Goal: Use online tool/utility: Utilize a website feature to perform a specific function

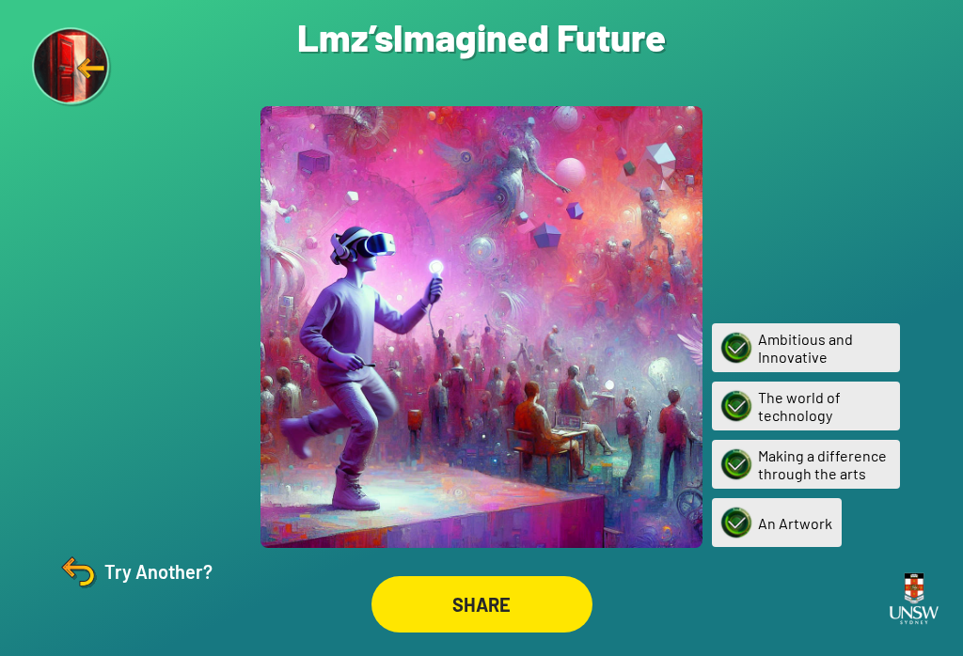
click at [116, 594] on div "Try Another?" at bounding box center [133, 571] width 157 height 45
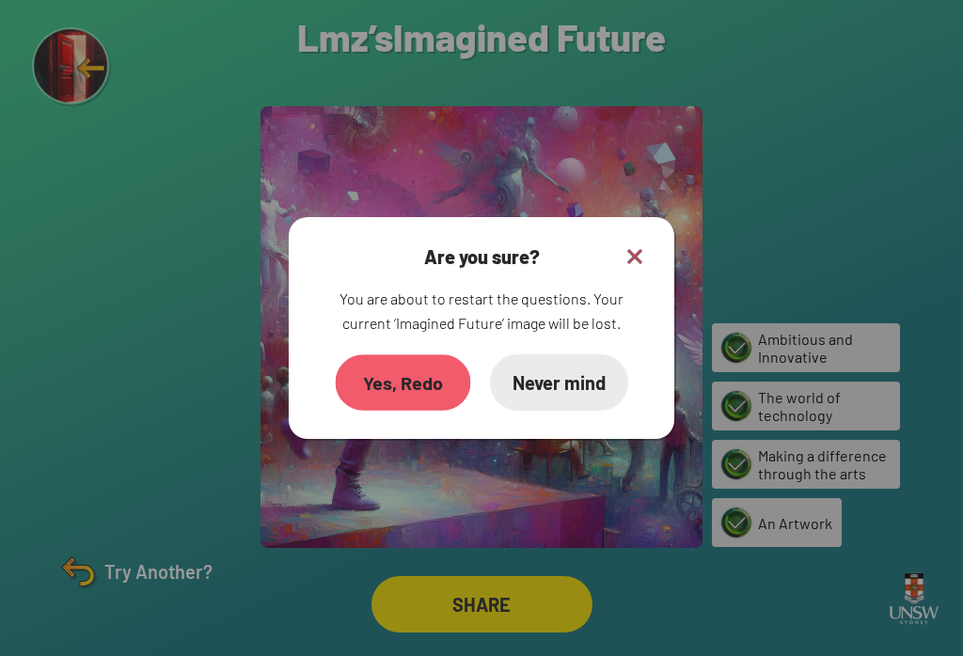
click at [366, 400] on div "Yes, Redo" at bounding box center [403, 383] width 135 height 56
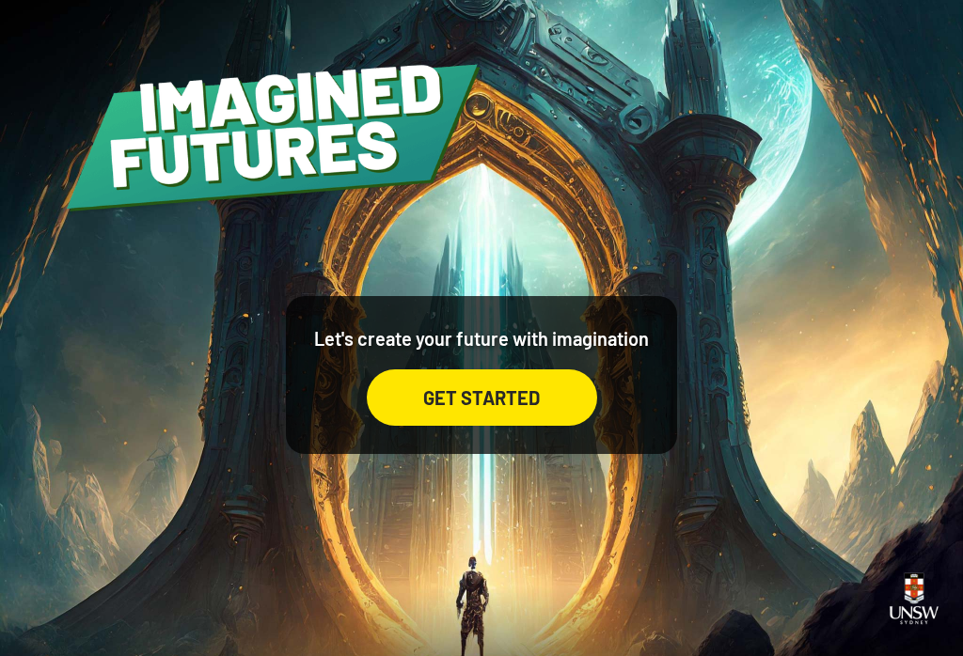
click at [400, 416] on div "GET STARTED" at bounding box center [482, 398] width 230 height 56
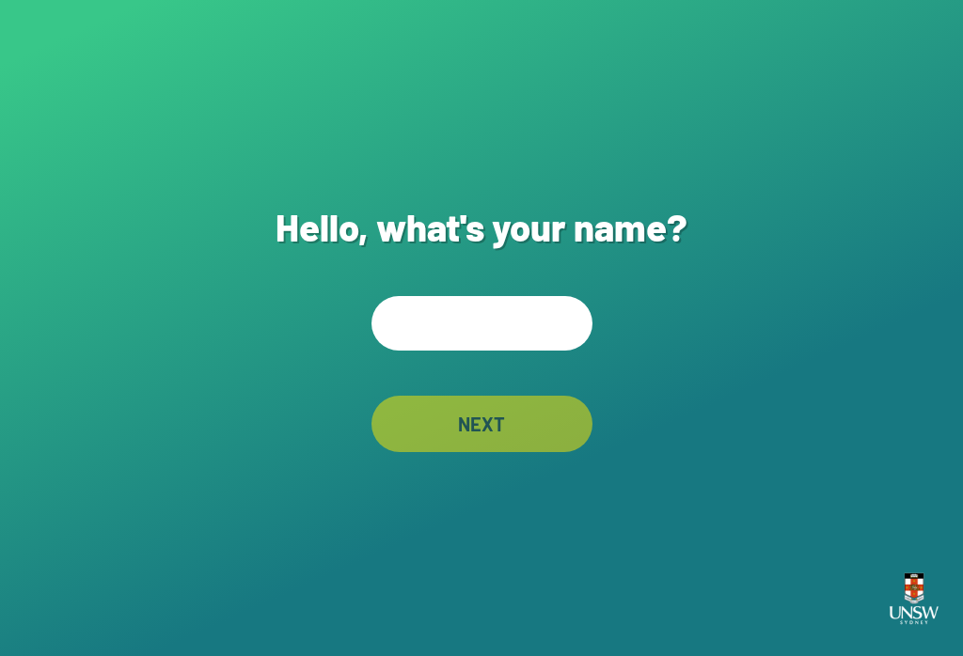
click at [496, 319] on input "text" at bounding box center [481, 323] width 221 height 55
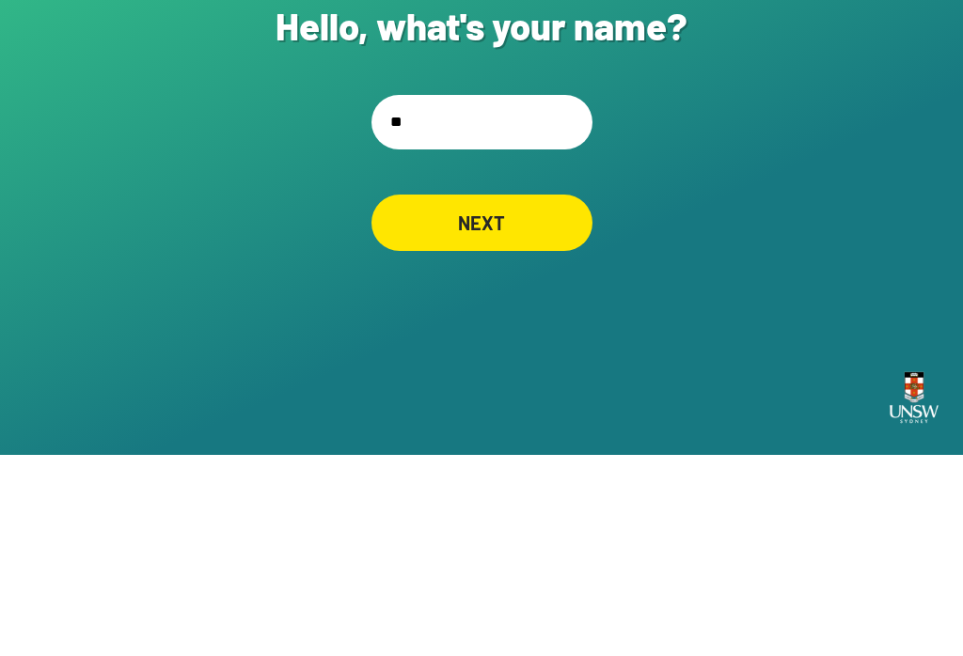
type input "*"
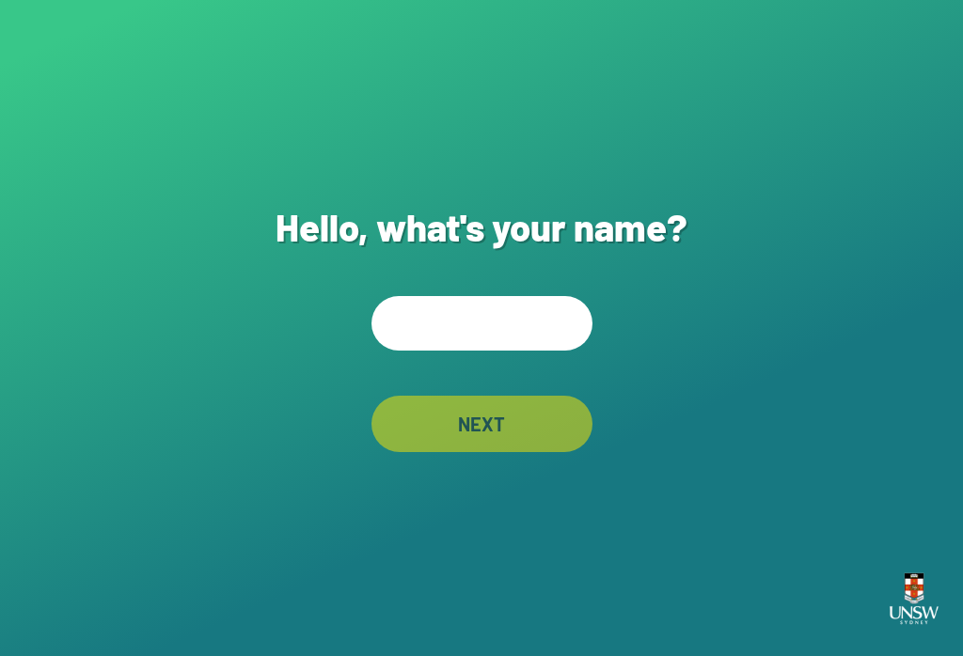
scroll to position [29, 0]
click at [539, 296] on input "text" at bounding box center [481, 323] width 221 height 55
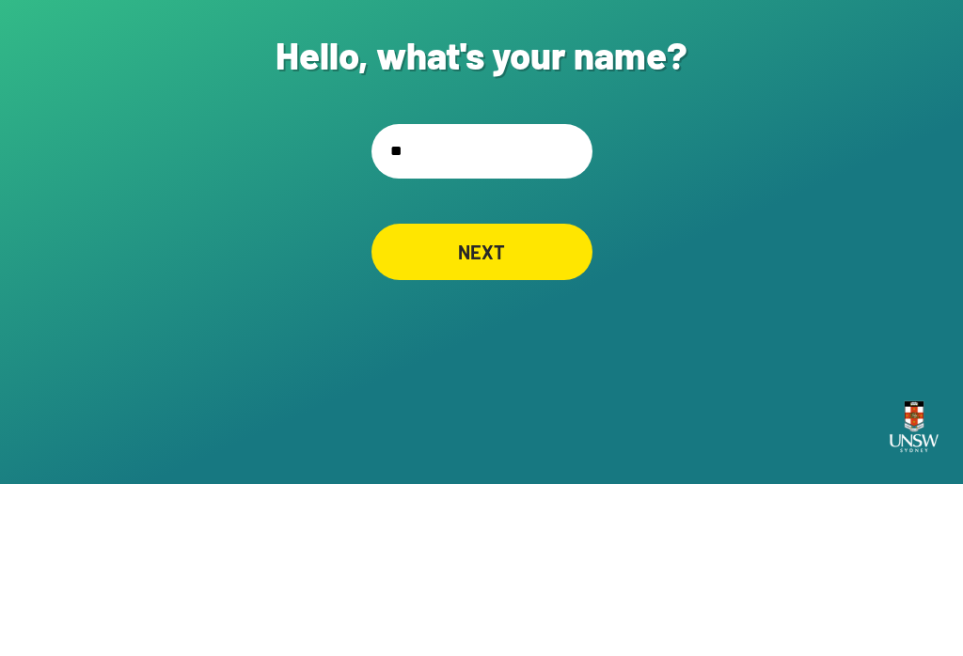
type input "***"
click at [504, 396] on div "NEXT" at bounding box center [481, 424] width 221 height 56
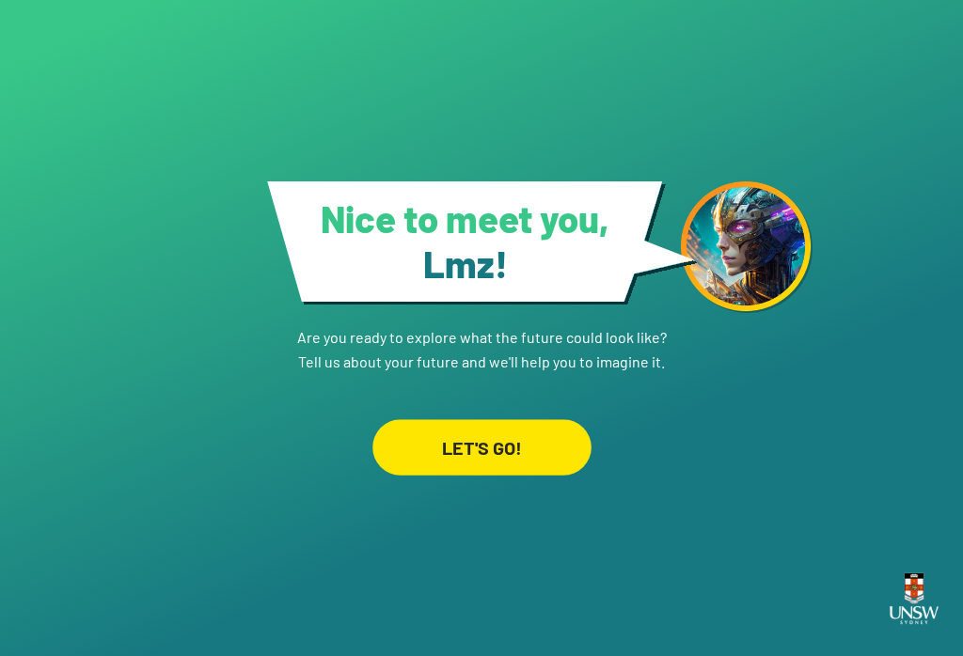
click at [502, 419] on div "LET'S GO!" at bounding box center [481, 446] width 219 height 55
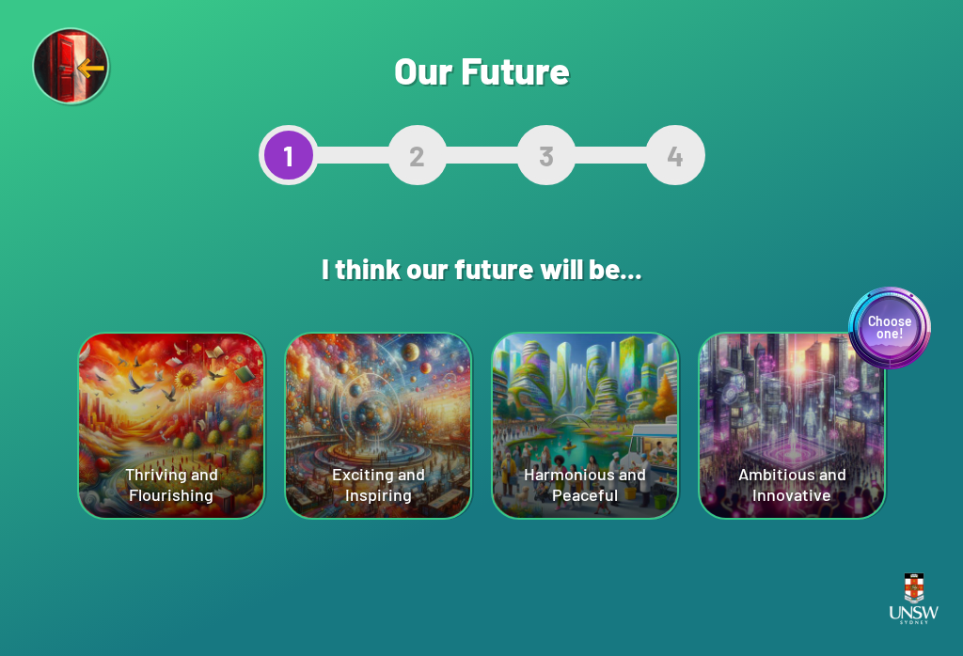
click at [790, 450] on div "Choose one! Ambitious and Innovative" at bounding box center [792, 426] width 184 height 184
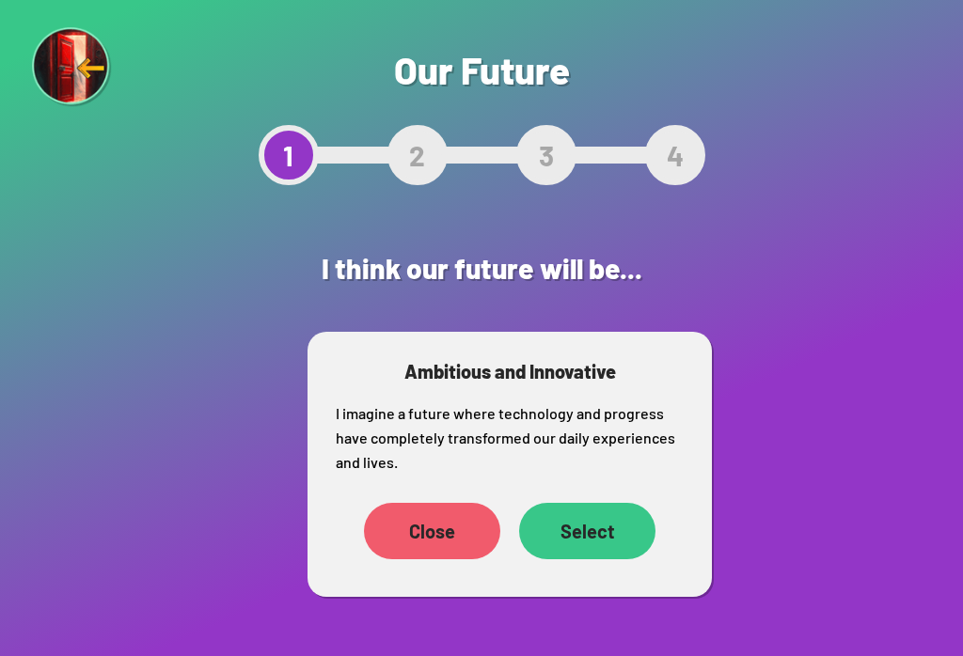
click at [584, 531] on div "Select" at bounding box center [587, 531] width 136 height 56
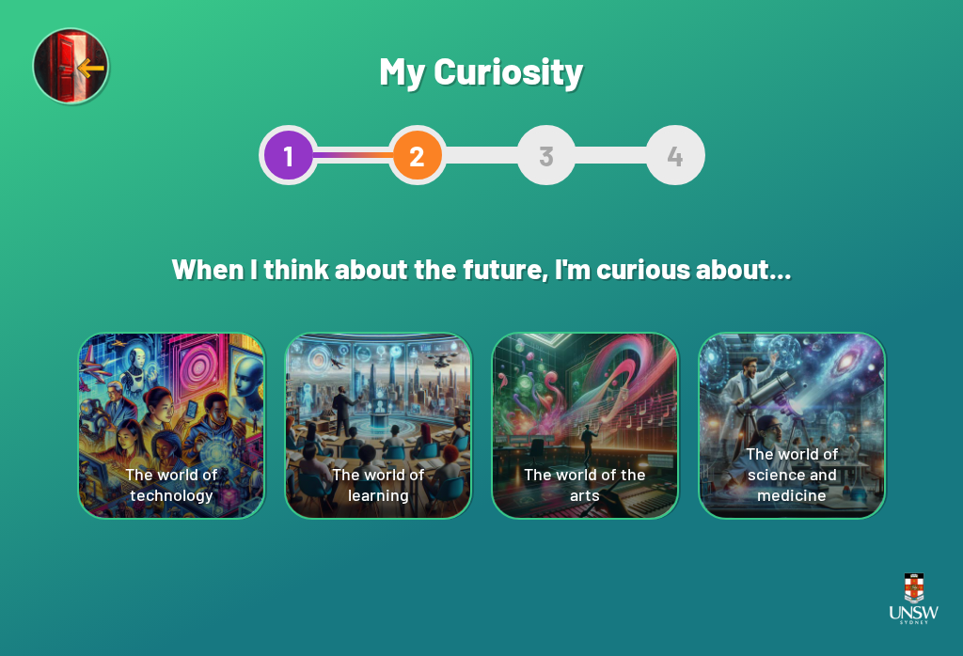
click at [156, 414] on div "The world of technology" at bounding box center [171, 426] width 184 height 184
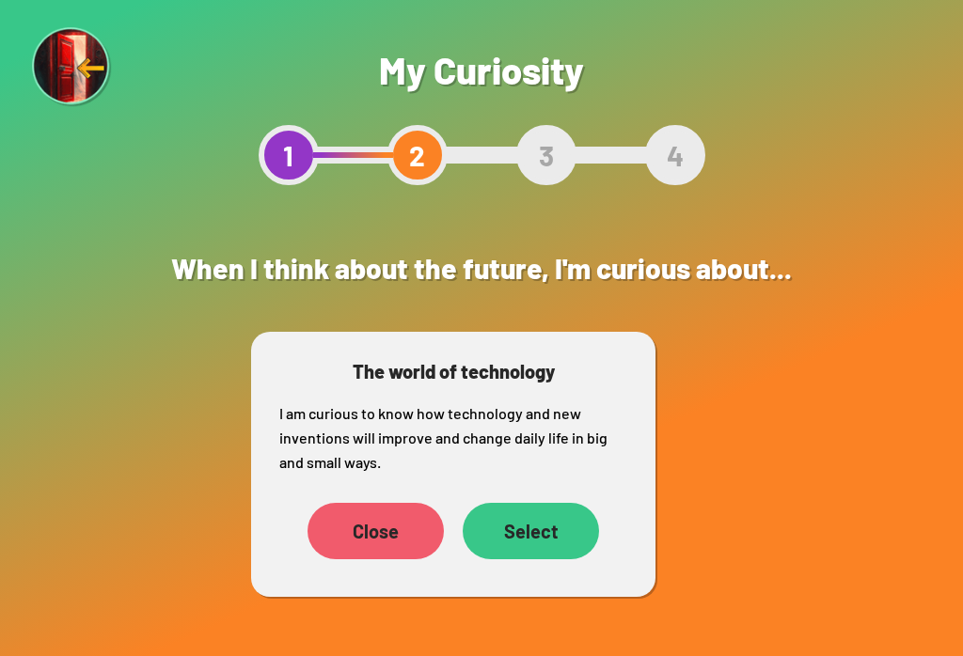
click at [559, 529] on div "Select" at bounding box center [531, 531] width 136 height 56
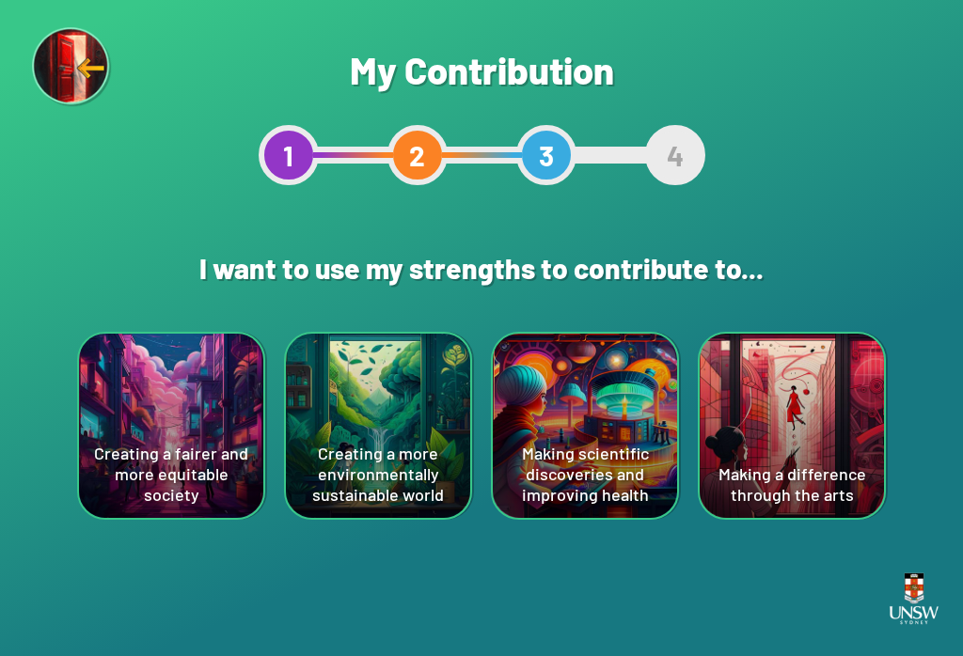
click at [811, 435] on div "Making a difference through the arts" at bounding box center [792, 426] width 184 height 184
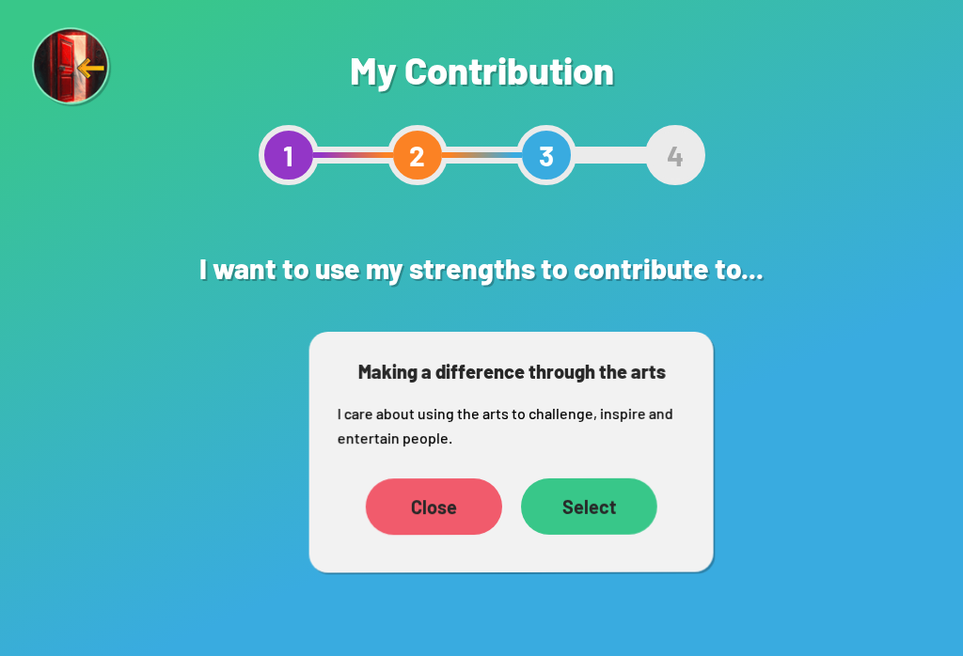
click at [586, 520] on div "Select" at bounding box center [589, 507] width 136 height 56
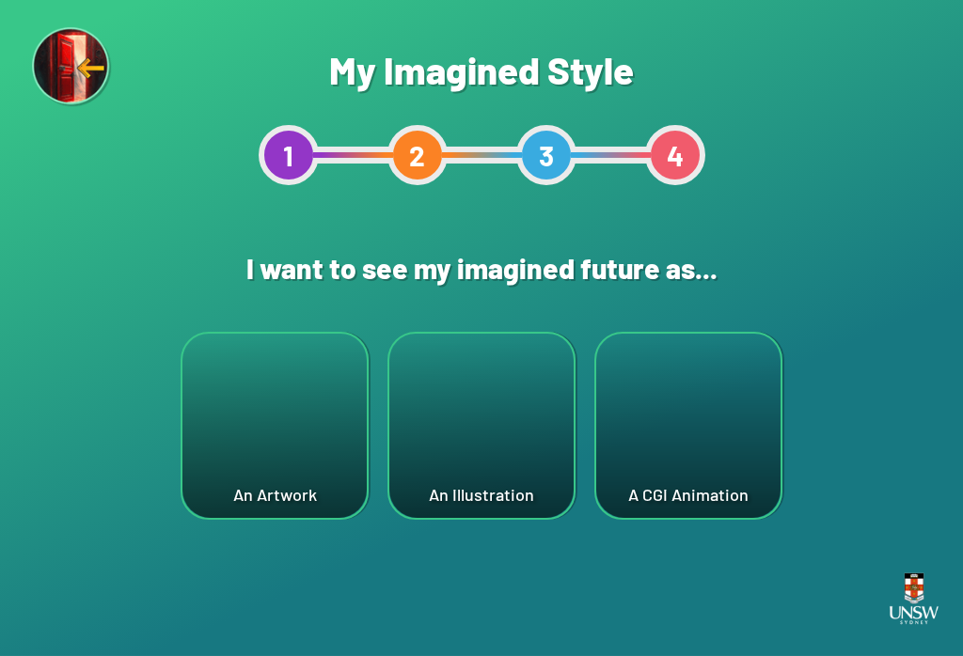
scroll to position [27, 0]
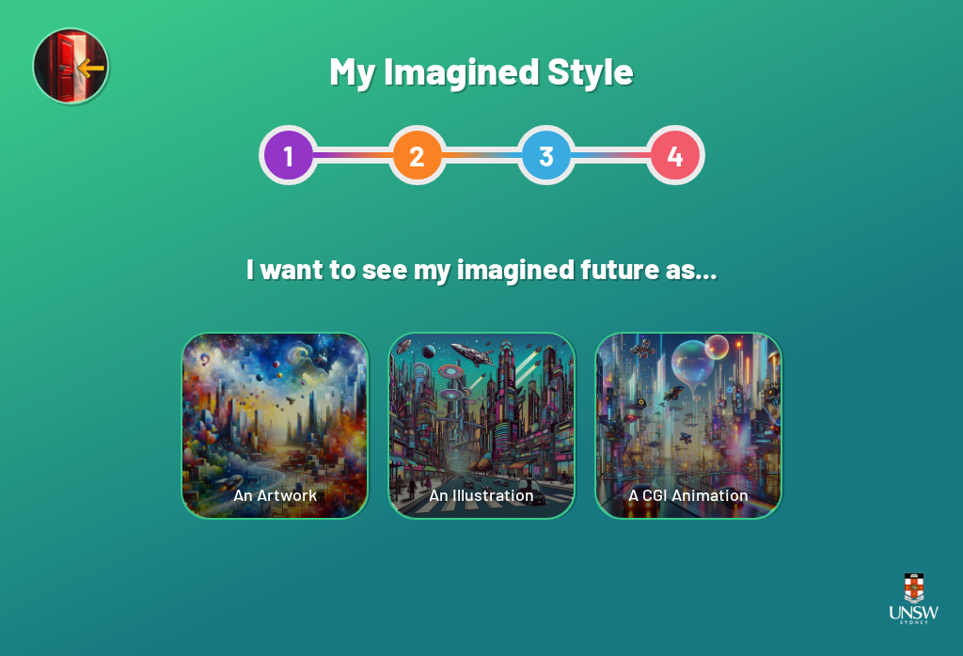
click at [214, 395] on div "An Artwork" at bounding box center [274, 426] width 184 height 184
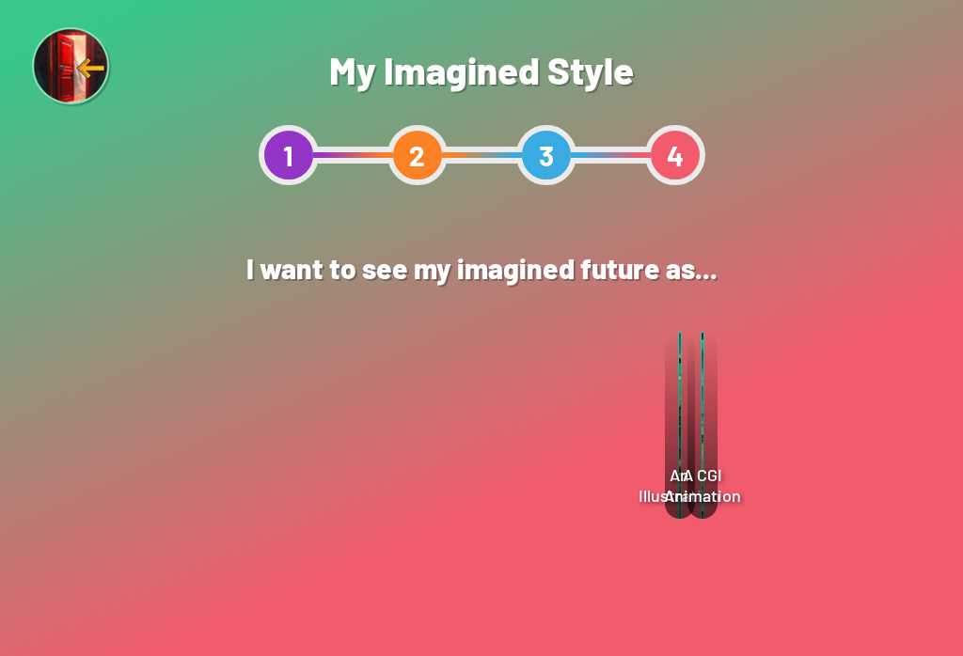
click at [270, 405] on div "An Artwork An Artwork Close Select" at bounding box center [458, 441] width 403 height 219
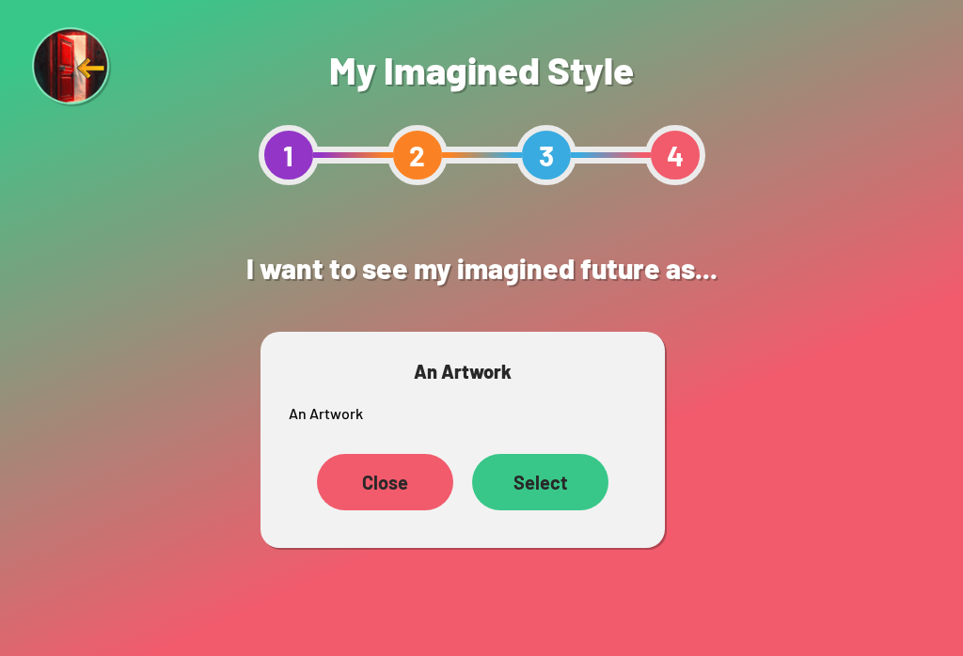
click at [553, 464] on div "Select" at bounding box center [540, 482] width 136 height 56
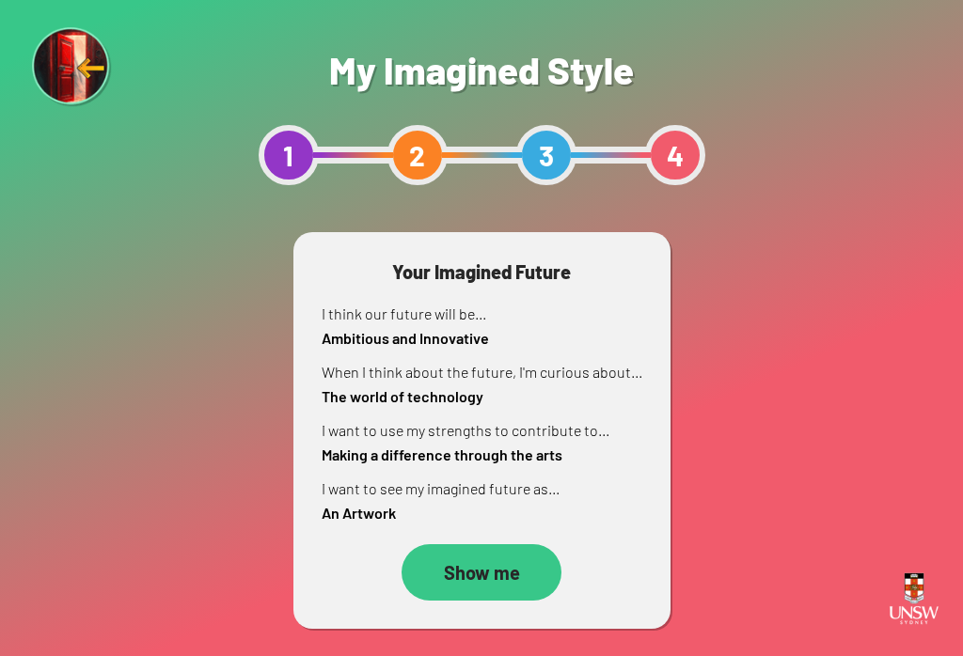
click at [490, 567] on div "Show me" at bounding box center [482, 573] width 160 height 56
